Goal: Find specific fact: Find specific fact

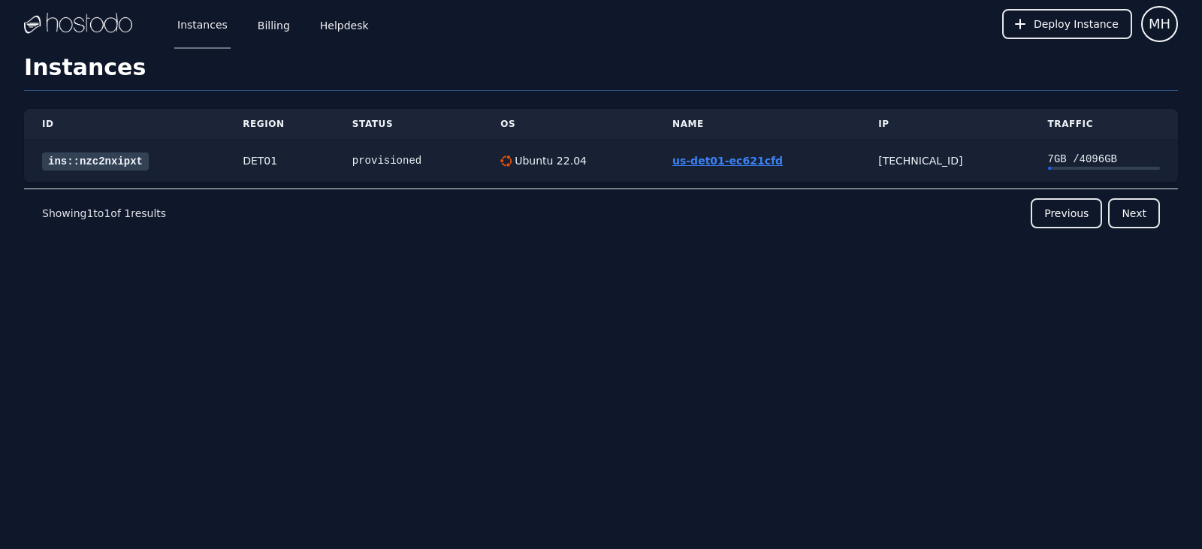
click at [755, 164] on link "us-det01-ec621cfd" at bounding box center [727, 161] width 110 height 12
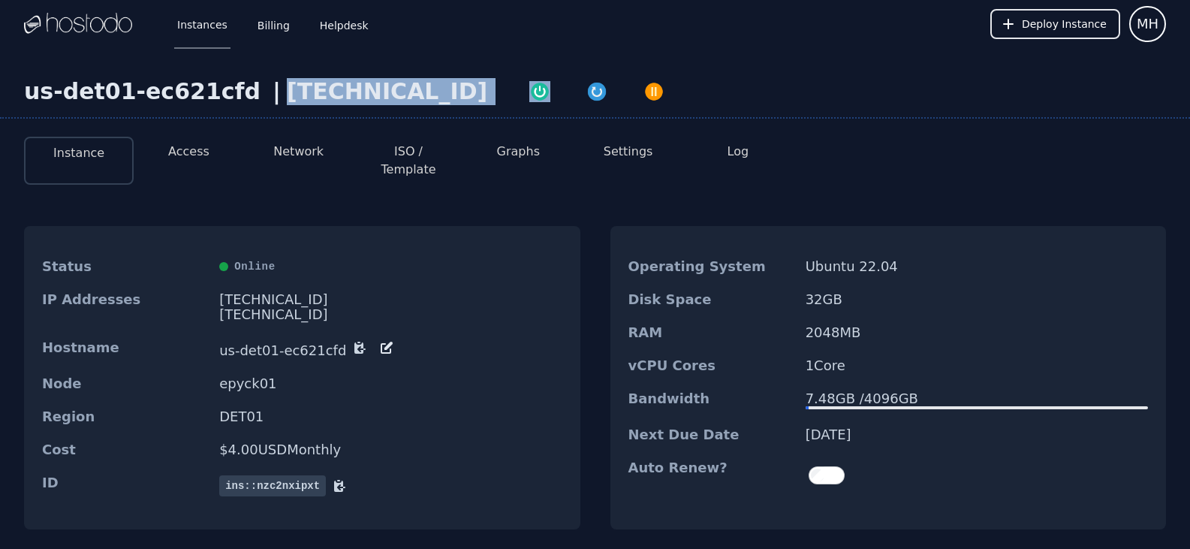
drag, startPoint x: 377, startPoint y: 93, endPoint x: 252, endPoint y: 95, distance: 124.7
click at [252, 95] on div "us-det01-ec621cfd | [TECHNICAL_ID]" at bounding box center [595, 98] width 1190 height 41
copy div "[TECHNICAL_ID]"
